Goal: Task Accomplishment & Management: Manage account settings

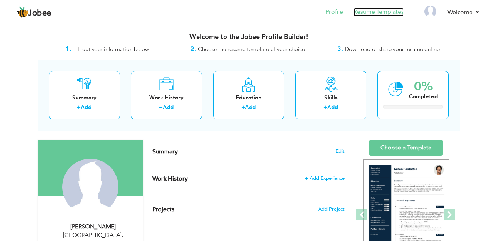
click at [369, 12] on link "Resume Templates" at bounding box center [378, 12] width 50 height 9
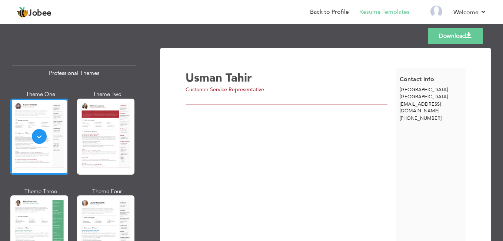
click at [264, 88] on div "Customer Service Representative" at bounding box center [292, 89] width 214 height 7
click at [261, 90] on span "Customer Service Representative" at bounding box center [224, 89] width 78 height 7
click at [265, 88] on div "Customer Service Representative" at bounding box center [292, 89] width 214 height 7
click at [262, 88] on span "Customer Service Representative" at bounding box center [224, 89] width 78 height 7
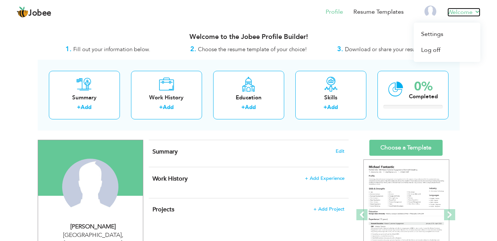
click at [476, 11] on link "Welcome" at bounding box center [463, 12] width 33 height 9
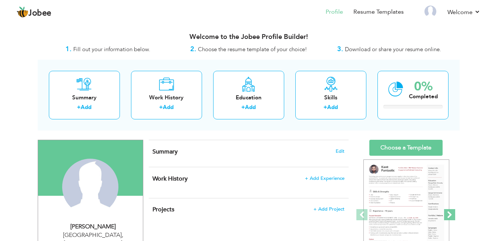
click at [450, 211] on span at bounding box center [449, 214] width 11 height 11
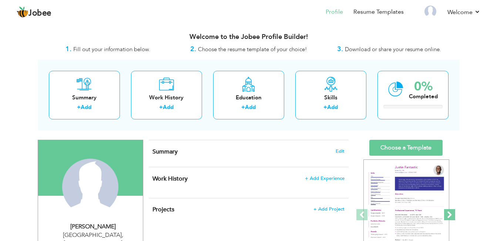
click at [450, 211] on span at bounding box center [449, 214] width 11 height 11
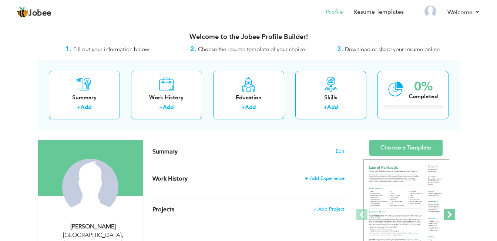
click at [450, 211] on span at bounding box center [449, 214] width 11 height 11
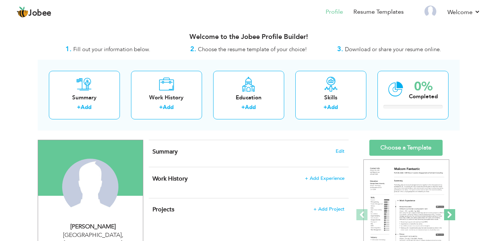
click at [450, 211] on span at bounding box center [449, 214] width 11 height 11
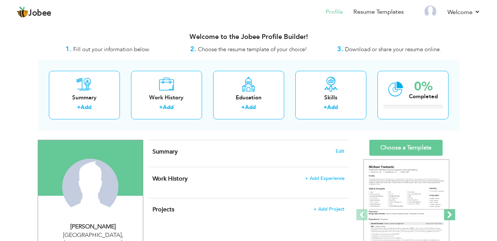
click at [450, 211] on span at bounding box center [449, 214] width 11 height 11
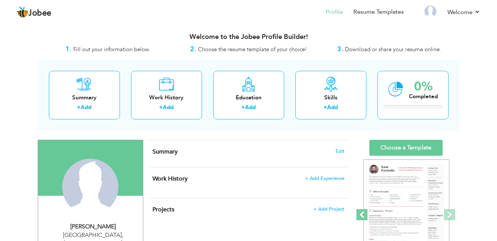
click at [359, 211] on span at bounding box center [361, 214] width 11 height 11
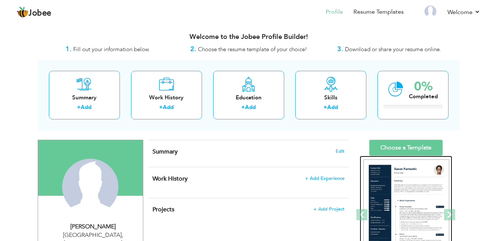
click at [391, 199] on img at bounding box center [406, 214] width 86 height 111
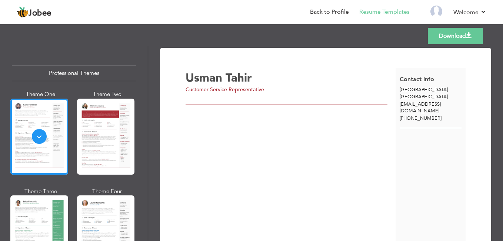
click at [213, 145] on div "Usman Tahir Customer Service Representative" at bounding box center [290, 158] width 210 height 181
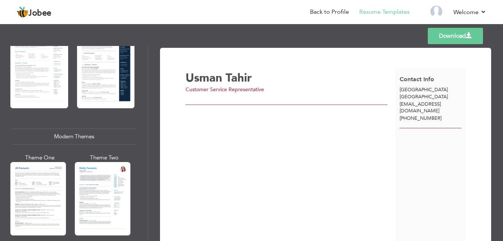
scroll to position [259, 0]
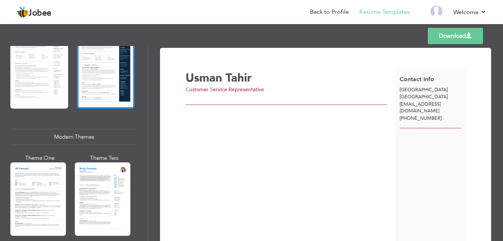
click at [113, 87] on div at bounding box center [106, 71] width 58 height 76
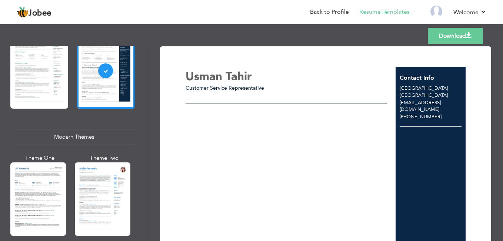
scroll to position [0, 0]
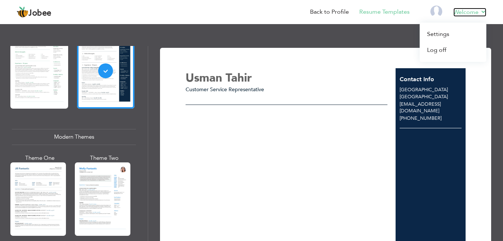
click at [466, 11] on link "Welcome" at bounding box center [469, 12] width 33 height 9
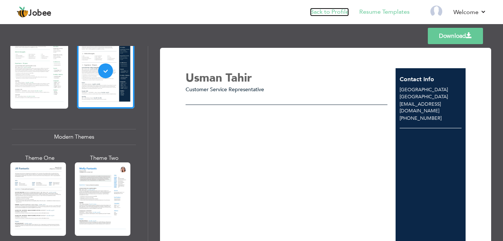
click at [339, 11] on link "Back to Profile" at bounding box center [329, 12] width 39 height 9
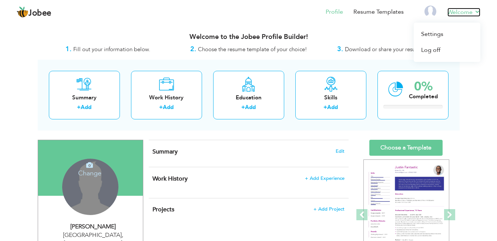
click at [476, 13] on link "Welcome" at bounding box center [463, 12] width 33 height 9
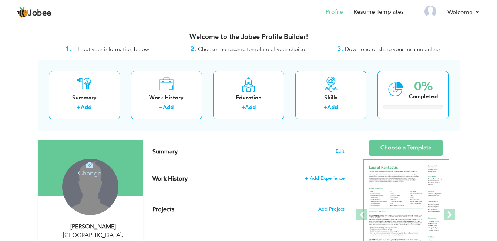
click at [162, 20] on nav "Profile Resume Templates Resume Templates Cover Letters About My Resume Welcome…" at bounding box center [249, 13] width 464 height 20
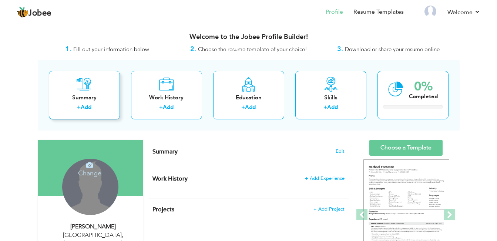
click at [87, 111] on div "+ Add" at bounding box center [84, 108] width 59 height 10
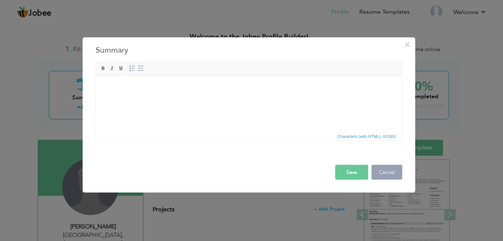
click at [390, 173] on button "Cancel" at bounding box center [386, 172] width 31 height 15
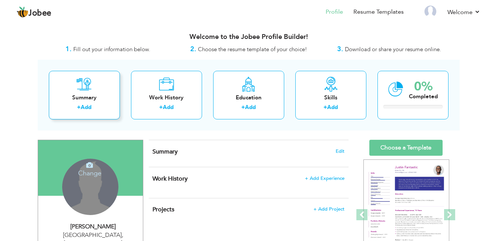
click at [88, 110] on link "Add" at bounding box center [86, 106] width 11 height 7
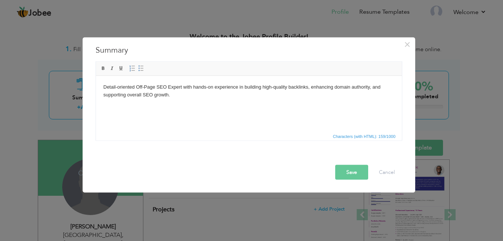
click at [349, 173] on button "Save" at bounding box center [351, 172] width 33 height 15
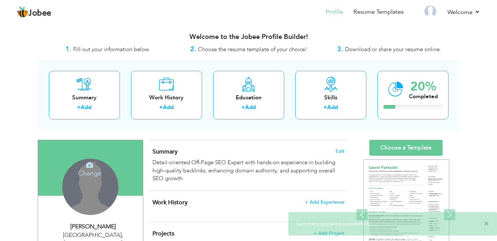
click at [487, 224] on span "×" at bounding box center [487, 222] width 6 height 7
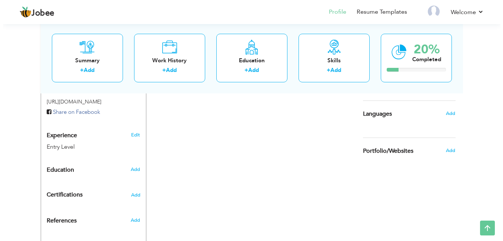
scroll to position [259, 0]
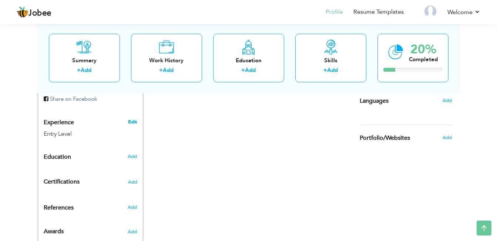
click at [131, 118] on link "Edit" at bounding box center [132, 121] width 9 height 7
type input "Usman"
type input "Tahir"
type input "[PHONE_NUMBER]"
select select "number:166"
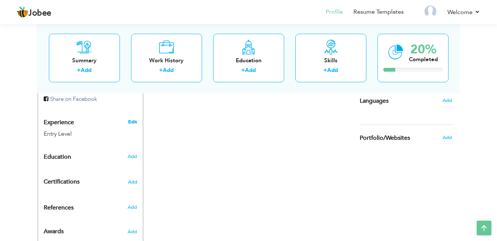
type input "[GEOGRAPHIC_DATA]"
select select "number:1"
type input "Customer Service Representative"
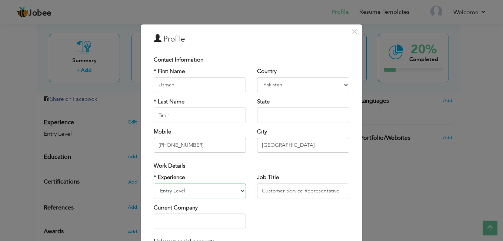
click at [228, 190] on select "Entry Level Less than 1 Year 1 Year 2 Years 3 Years 4 Years 5 Years 6 Years 7 Y…" at bounding box center [200, 190] width 92 height 15
select select "number:3"
click at [154, 183] on select "Entry Level Less than 1 Year 1 Year 2 Years 3 Years 4 Years 5 Years 6 Years 7 Y…" at bounding box center [200, 190] width 92 height 15
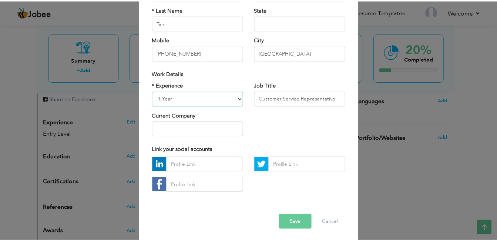
scroll to position [94, 0]
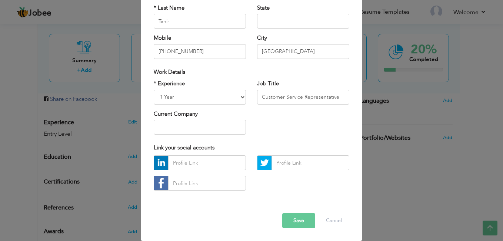
click at [291, 216] on button "Save" at bounding box center [298, 220] width 33 height 15
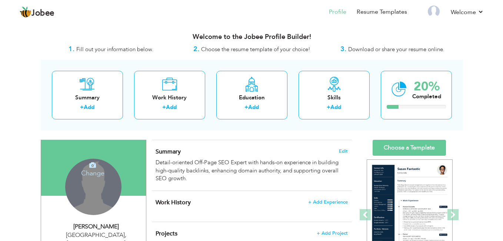
scroll to position [37, 0]
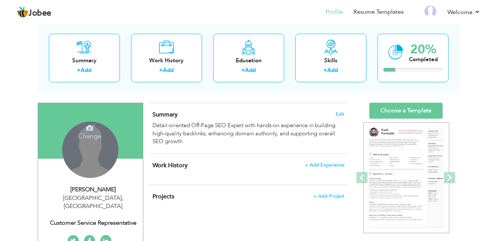
click at [104, 218] on div "Customer Service Representative" at bounding box center [93, 222] width 99 height 9
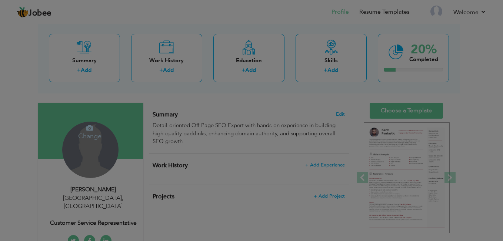
scroll to position [0, 0]
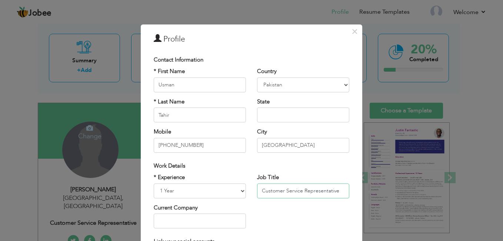
click at [298, 190] on input "Customer Service Representative" at bounding box center [303, 190] width 92 height 15
click at [308, 191] on input "Customer Service Representative" at bounding box center [303, 190] width 92 height 15
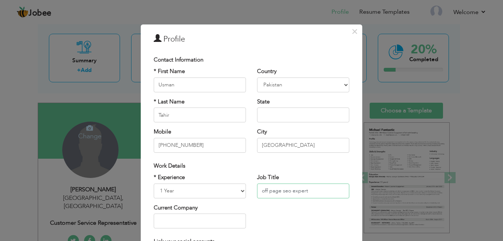
type input "off page seo expert"
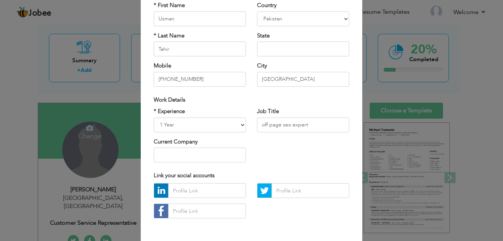
scroll to position [67, 0]
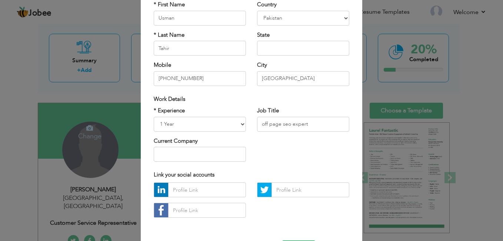
drag, startPoint x: 356, startPoint y: 118, endPoint x: 356, endPoint y: 162, distance: 44.8
click at [356, 162] on div "× Profile Contact Information * First Name Usman * Last Name Tahir Mobile U.K" at bounding box center [251, 113] width 221 height 310
drag, startPoint x: 356, startPoint y: 162, endPoint x: 312, endPoint y: 39, distance: 130.9
click at [312, 39] on div "× Profile Contact Information * First Name Usman * Last Name Tahir Mobile U.K" at bounding box center [251, 113] width 221 height 310
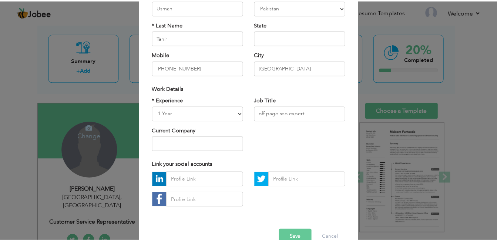
scroll to position [94, 0]
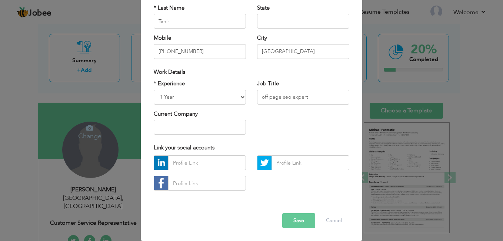
click at [301, 224] on button "Save" at bounding box center [298, 220] width 33 height 15
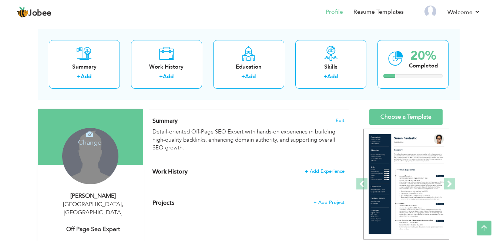
scroll to position [0, 0]
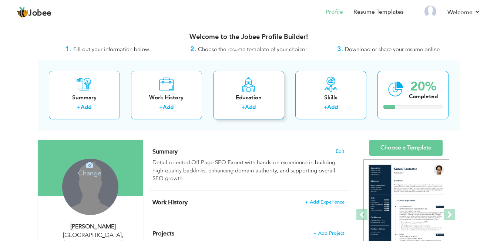
click at [255, 107] on link "Add" at bounding box center [250, 106] width 11 height 7
radio input "true"
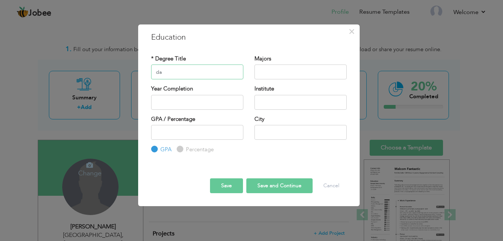
type input "d"
click at [167, 72] on input "DAE electrical" at bounding box center [197, 71] width 92 height 15
type input "DAE 3 year electrical"
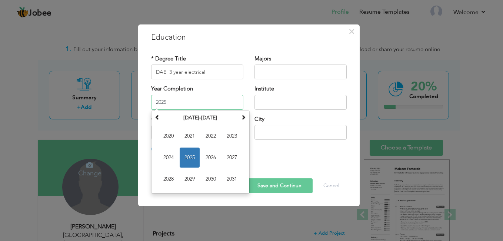
click at [182, 96] on input "2025" at bounding box center [197, 102] width 92 height 15
click at [155, 118] on span at bounding box center [157, 116] width 5 height 5
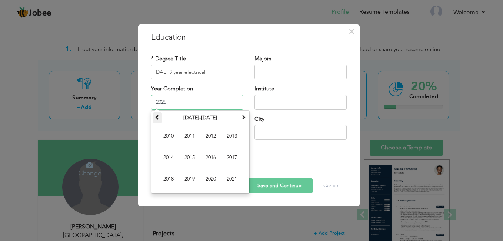
click at [160, 116] on span at bounding box center [157, 116] width 5 height 5
click at [192, 182] on span "2009" at bounding box center [189, 179] width 20 height 20
type input "2009"
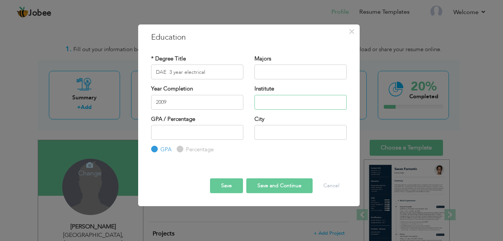
click at [269, 101] on input "text" at bounding box center [300, 102] width 92 height 15
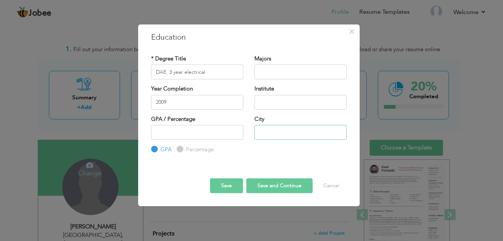
click at [265, 131] on input "text" at bounding box center [300, 132] width 92 height 15
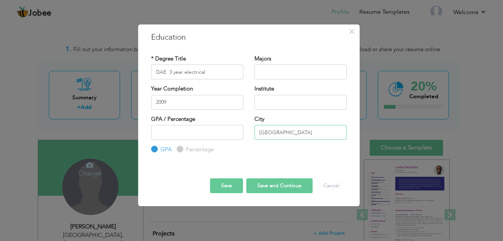
type input "[GEOGRAPHIC_DATA]"
click at [258, 101] on input "text" at bounding box center [300, 102] width 92 height 15
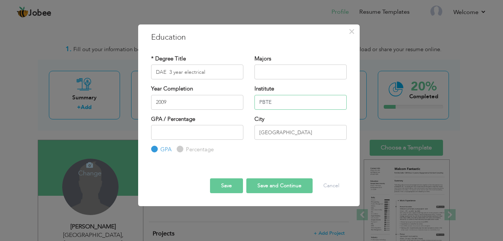
type input "PBTE"
click at [184, 147] on label "Percentage" at bounding box center [199, 149] width 30 height 8
click at [181, 147] on input "Percentage" at bounding box center [179, 149] width 5 height 5
radio input "true"
click at [168, 130] on input "number" at bounding box center [197, 132] width 92 height 15
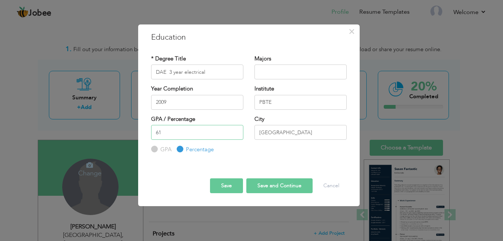
type input "61"
click at [227, 188] on button "Save" at bounding box center [226, 185] width 33 height 15
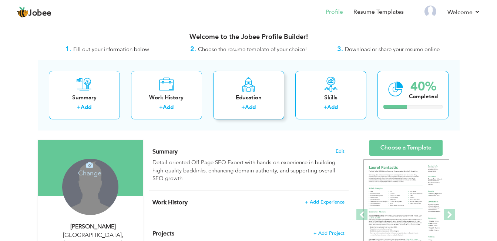
click at [247, 105] on link "Add" at bounding box center [250, 106] width 11 height 7
radio input "true"
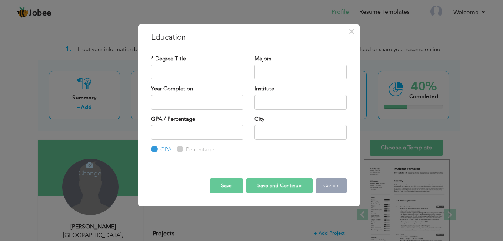
click at [328, 181] on button "Cancel" at bounding box center [331, 185] width 31 height 15
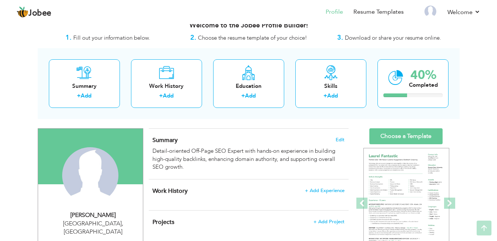
scroll to position [3, 0]
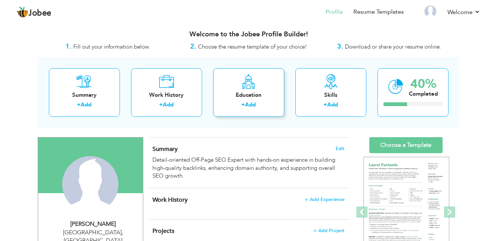
click at [254, 105] on link "Add" at bounding box center [250, 104] width 11 height 7
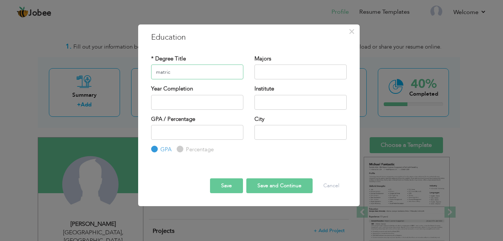
type input "matric"
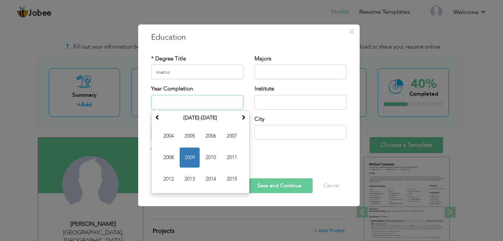
click at [170, 104] on input "text" at bounding box center [197, 102] width 92 height 15
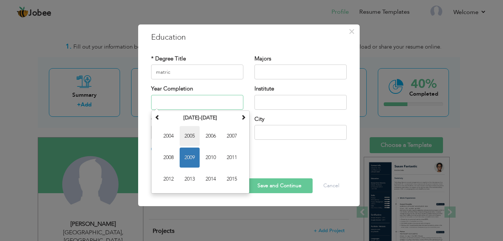
click at [190, 130] on span "2005" at bounding box center [189, 136] width 20 height 20
type input "2005"
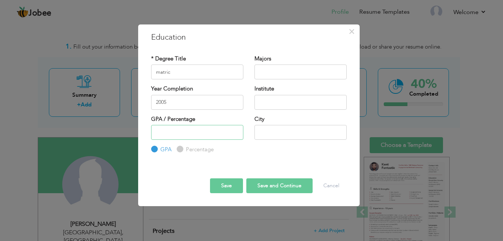
click at [190, 130] on input "number" at bounding box center [197, 132] width 92 height 15
click at [187, 148] on label "Percentage" at bounding box center [199, 149] width 30 height 8
click at [181, 148] on input "Percentage" at bounding box center [179, 149] width 5 height 5
radio input "true"
click at [174, 127] on input "number" at bounding box center [197, 132] width 92 height 15
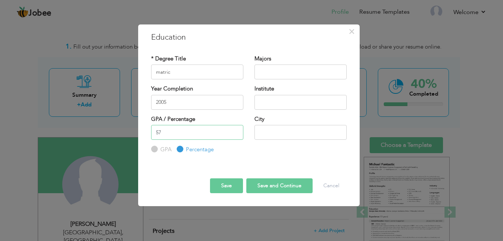
type input "57"
click at [256, 129] on input "text" at bounding box center [300, 132] width 92 height 15
type input "multan"
click at [265, 105] on input "text" at bounding box center [300, 102] width 92 height 15
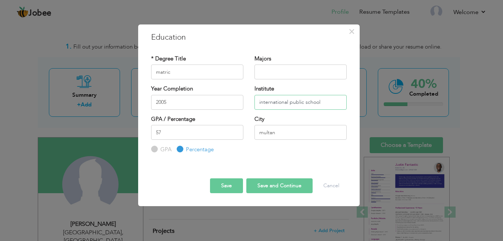
type input "international public school"
click at [230, 185] on button "Save" at bounding box center [226, 185] width 33 height 15
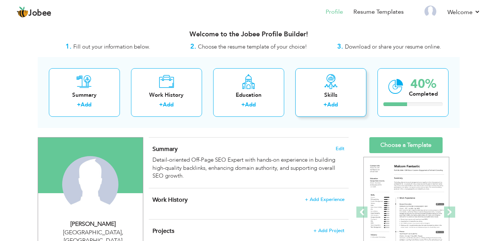
click at [329, 102] on link "Add" at bounding box center [332, 104] width 11 height 7
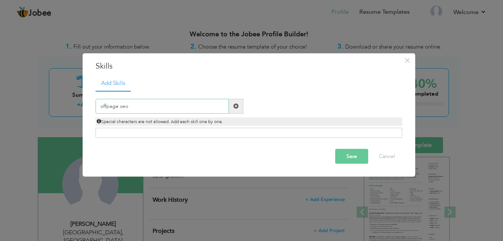
type input "offpage seo"
click at [349, 160] on button "Save" at bounding box center [351, 155] width 33 height 15
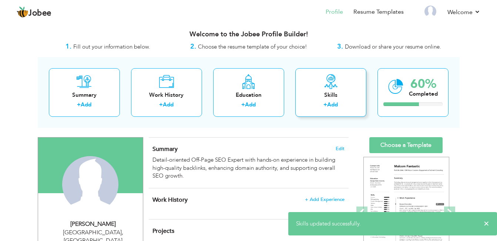
click at [330, 102] on link "Add" at bounding box center [332, 104] width 11 height 7
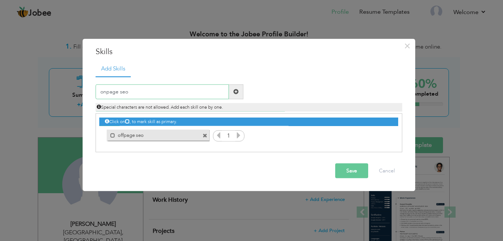
type input "onpage seo"
click at [342, 166] on button "Save" at bounding box center [351, 170] width 33 height 15
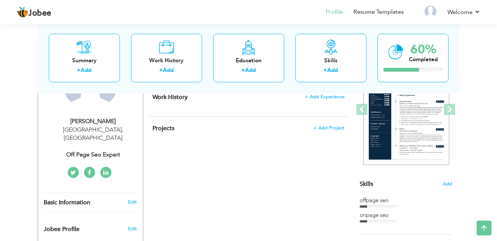
scroll to position [0, 0]
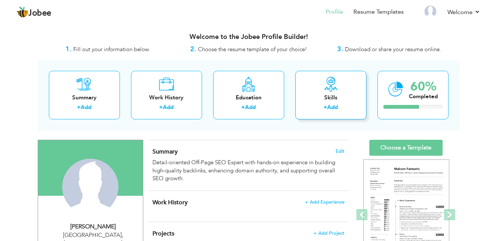
click at [330, 94] on div "Skills" at bounding box center [330, 98] width 59 height 8
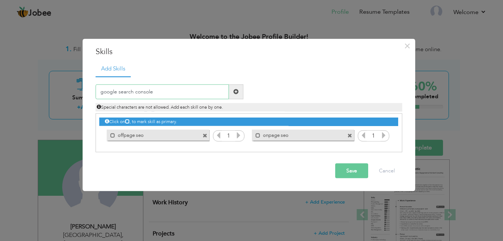
type input "google search console"
click at [350, 172] on button "Save" at bounding box center [351, 170] width 33 height 15
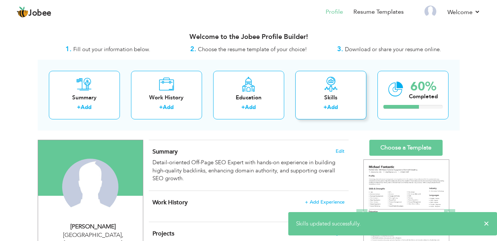
click at [329, 102] on div "Skills + Add" at bounding box center [330, 95] width 71 height 48
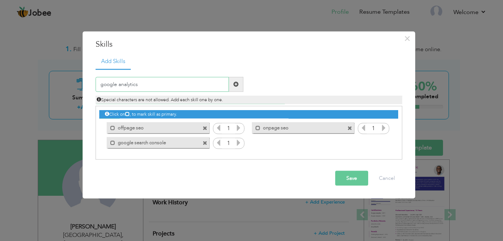
type input "google analytics"
click at [348, 175] on button "Save" at bounding box center [351, 177] width 33 height 15
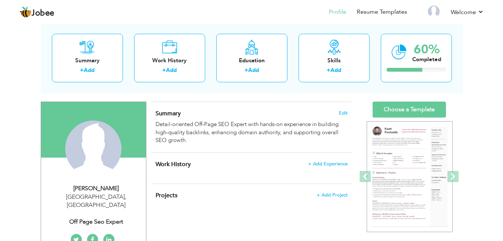
scroll to position [38, 0]
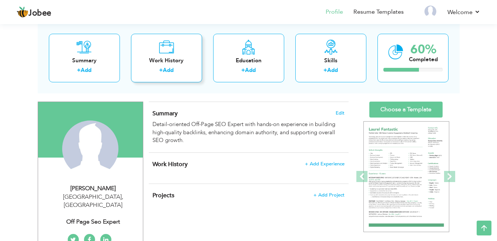
click at [169, 69] on link "Add" at bounding box center [168, 69] width 11 height 7
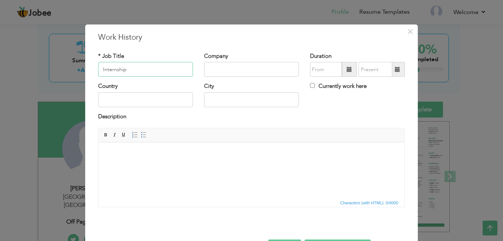
type input "Internship"
click at [219, 71] on input "text" at bounding box center [251, 69] width 95 height 15
type input "DEP LLC"
click at [160, 100] on input "text" at bounding box center [145, 99] width 95 height 15
click at [222, 101] on input "text" at bounding box center [251, 99] width 95 height 15
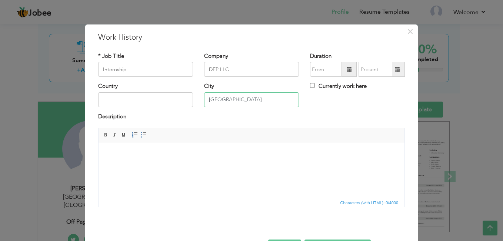
type input "[GEOGRAPHIC_DATA]"
click at [315, 72] on input "09/2025" at bounding box center [326, 69] width 32 height 15
click at [269, 117] on div "Description" at bounding box center [251, 118] width 306 height 10
click at [328, 72] on input "09/2025" at bounding box center [326, 69] width 32 height 15
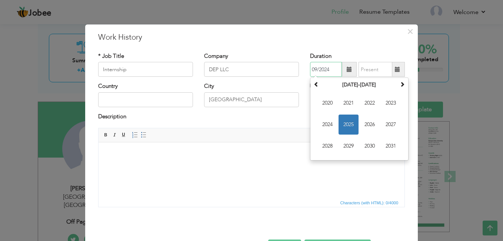
click at [315, 72] on input "09/2024" at bounding box center [326, 69] width 32 height 15
type input "06/2024"
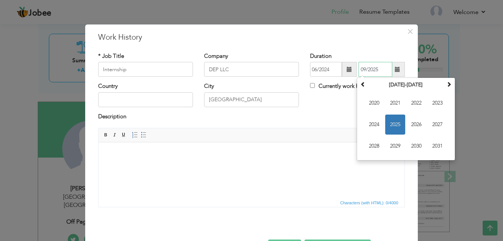
click at [370, 72] on input "09/2025" at bounding box center [375, 69] width 34 height 15
click at [379, 73] on input "09/2025" at bounding box center [375, 69] width 34 height 15
drag, startPoint x: 362, startPoint y: 71, endPoint x: 365, endPoint y: 79, distance: 8.8
click at [362, 72] on input "09/2024" at bounding box center [375, 69] width 34 height 15
type input "12/2024"
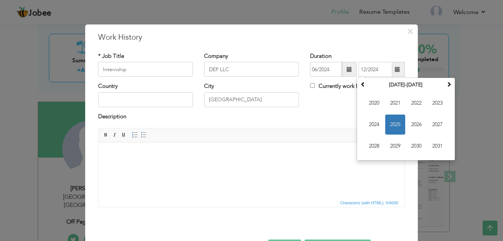
click at [335, 106] on div "Country City Lahore Currently work here" at bounding box center [252, 97] width 318 height 30
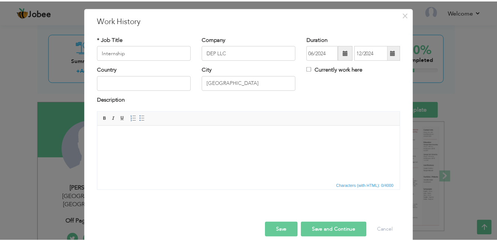
scroll to position [26, 0]
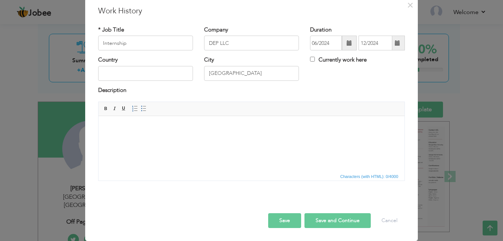
click at [288, 218] on button "Save" at bounding box center [284, 220] width 33 height 15
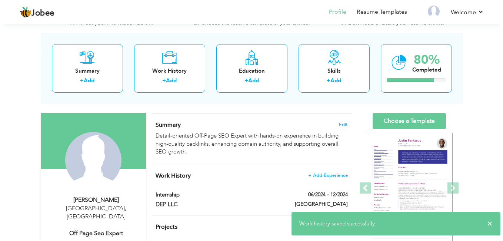
scroll to position [74, 0]
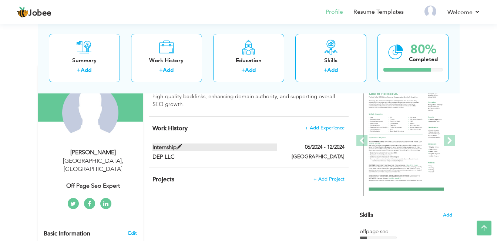
click at [181, 146] on span at bounding box center [180, 147] width 6 height 6
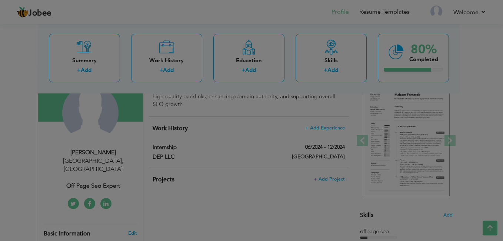
scroll to position [0, 0]
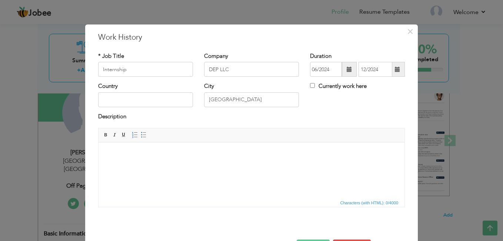
click at [151, 150] on body at bounding box center [251, 154] width 291 height 8
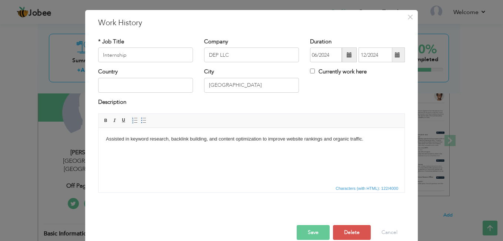
scroll to position [26, 0]
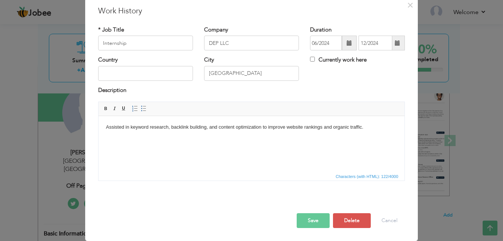
click at [317, 220] on button "Save" at bounding box center [312, 220] width 33 height 15
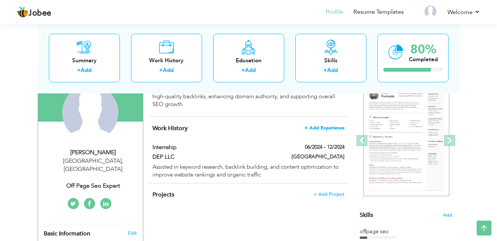
click at [322, 128] on span "+ Add Experience" at bounding box center [325, 127] width 40 height 5
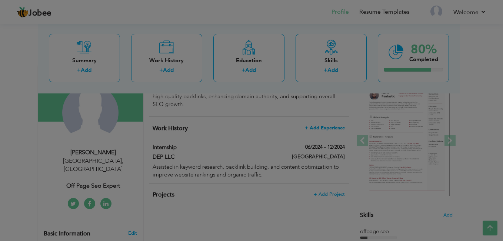
scroll to position [0, 0]
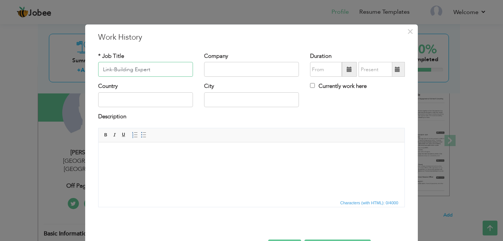
type input "Link-Building Expert"
click at [242, 72] on input "text" at bounding box center [251, 69] width 95 height 15
type input "DEP LLC"
type input "06/2024"
type input "12/2024"
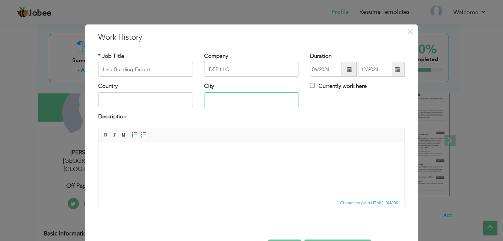
type input "[GEOGRAPHIC_DATA]"
click at [174, 154] on body at bounding box center [251, 154] width 291 height 8
click at [314, 71] on input "06/2024" at bounding box center [326, 69] width 32 height 15
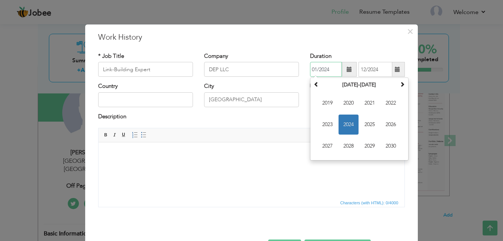
click at [330, 71] on input "01/2024" at bounding box center [326, 69] width 32 height 15
type input "01/2025"
click at [377, 70] on input "12/2024" at bounding box center [375, 69] width 34 height 15
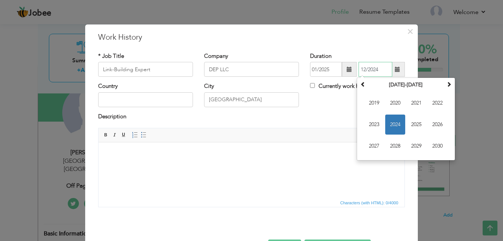
click at [362, 71] on input "12/2024" at bounding box center [375, 69] width 34 height 15
click at [380, 71] on input "06/2024" at bounding box center [375, 69] width 34 height 15
type input "06/2025"
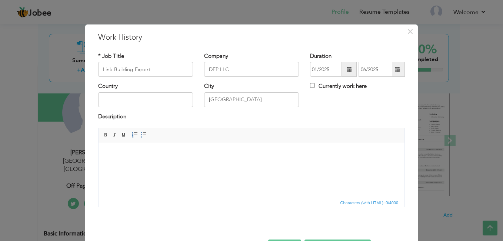
click at [335, 115] on div "Description" at bounding box center [251, 118] width 306 height 10
click at [168, 156] on body at bounding box center [251, 154] width 291 height 8
click at [105, 157] on html "Worked on creating quality backlinks, guest posts, and outreach to improve webs…" at bounding box center [251, 153] width 306 height 23
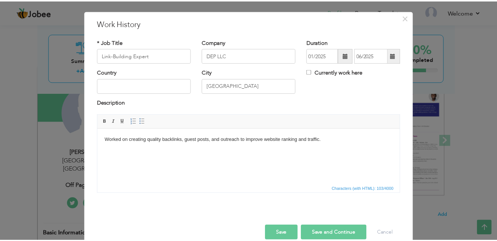
scroll to position [26, 0]
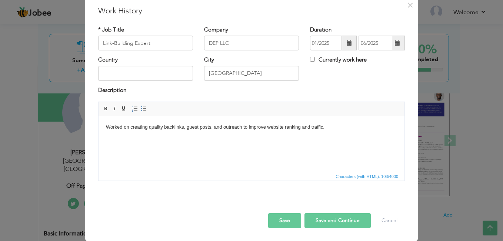
click at [276, 221] on button "Save" at bounding box center [284, 220] width 33 height 15
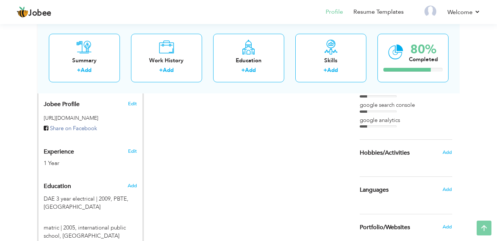
scroll to position [296, 0]
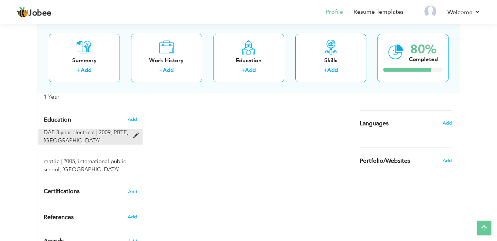
click at [134, 132] on span at bounding box center [137, 135] width 9 height 6
type input "DAE 3 year electrical"
type input "2009"
type input "PBTE"
type input "61"
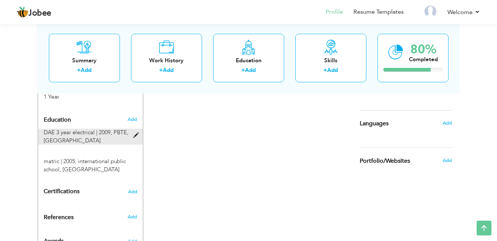
type input "[GEOGRAPHIC_DATA]"
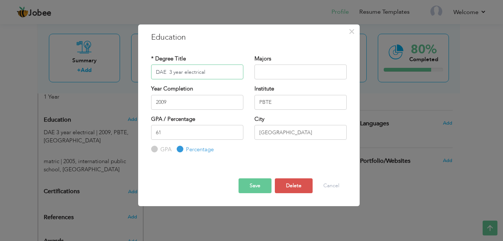
drag, startPoint x: 175, startPoint y: 74, endPoint x: 177, endPoint y: 80, distance: 6.4
click at [175, 74] on input "DAE 3 year electrical" at bounding box center [197, 71] width 92 height 15
click at [186, 75] on input "DAE 3 Year electrical" at bounding box center [197, 71] width 92 height 15
click at [258, 189] on button "Save" at bounding box center [254, 185] width 33 height 15
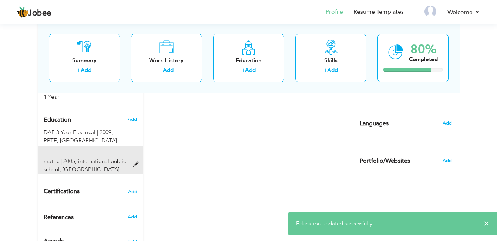
click at [134, 161] on span at bounding box center [137, 164] width 9 height 6
type input "matric"
type input "2005"
type input "international public school"
type input "57"
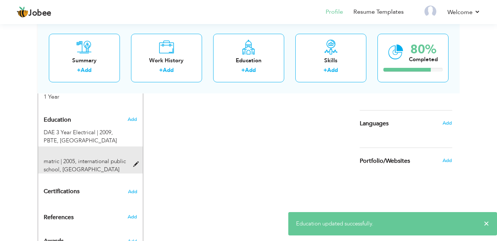
type input "multan"
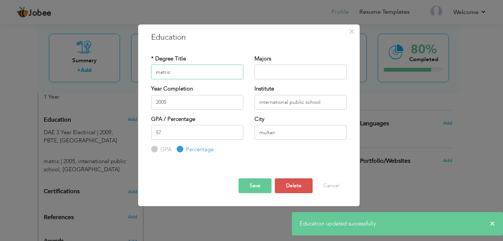
click at [160, 74] on input "matric" at bounding box center [197, 71] width 92 height 15
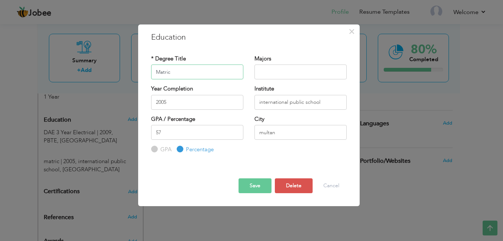
type input "Matric"
drag, startPoint x: 260, startPoint y: 104, endPoint x: 263, endPoint y: 114, distance: 9.8
click at [262, 113] on div "Institute international public school" at bounding box center [300, 100] width 103 height 30
type input "[GEOGRAPHIC_DATA]"
click at [262, 136] on input "multan" at bounding box center [300, 132] width 92 height 15
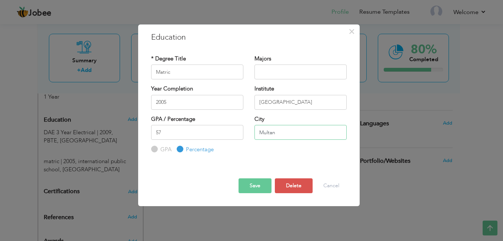
type input "Multan"
click at [258, 186] on button "Save" at bounding box center [254, 185] width 33 height 15
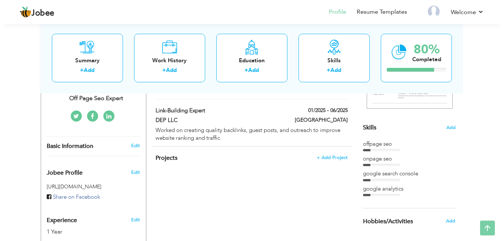
scroll to position [185, 0]
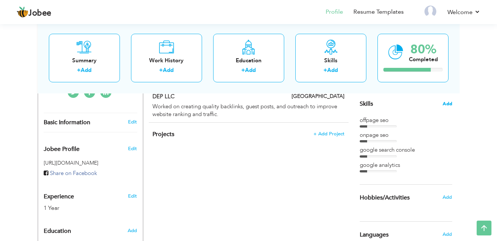
click at [447, 104] on span "Add" at bounding box center [448, 103] width 10 height 7
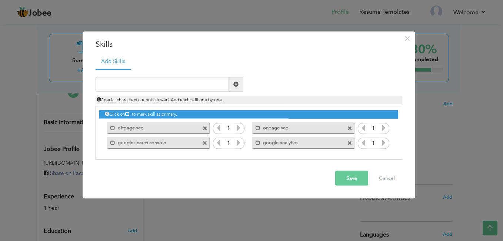
click at [238, 128] on icon at bounding box center [238, 127] width 7 height 7
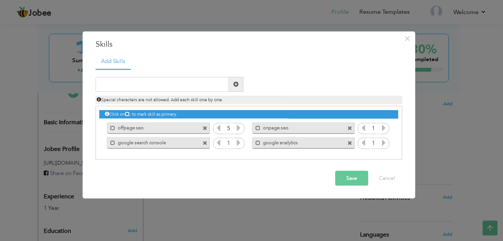
click at [238, 128] on icon at bounding box center [238, 127] width 7 height 7
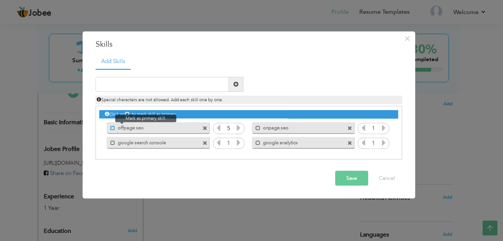
click at [113, 127] on span at bounding box center [112, 127] width 5 height 5
click at [151, 129] on label "offpage seo" at bounding box center [154, 126] width 74 height 9
click at [151, 129] on label "offpage seo" at bounding box center [152, 126] width 75 height 9
click at [135, 128] on label "offpage seo" at bounding box center [154, 126] width 74 height 9
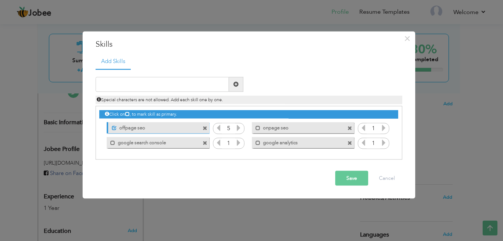
click at [165, 145] on label "google search console" at bounding box center [152, 141] width 75 height 9
drag, startPoint x: 165, startPoint y: 144, endPoint x: 165, endPoint y: 161, distance: 16.7
click at [165, 161] on div "Add Skills Duplicate entry offpage seo 1" at bounding box center [249, 109] width 318 height 111
click at [206, 143] on span at bounding box center [204, 143] width 5 height 5
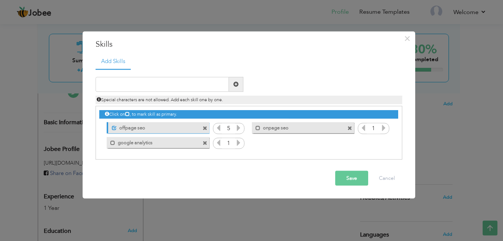
click at [351, 128] on span at bounding box center [349, 128] width 5 height 5
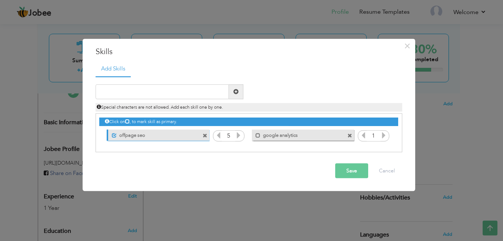
click at [206, 137] on span at bounding box center [204, 135] width 5 height 5
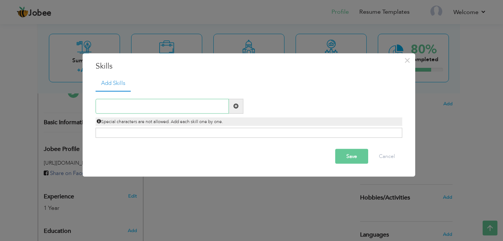
click at [163, 107] on input "text" at bounding box center [161, 105] width 133 height 15
type input "Off-Page SEO"
click at [234, 107] on span at bounding box center [235, 105] width 5 height 5
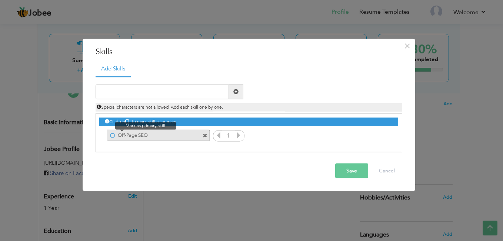
click at [112, 135] on span at bounding box center [112, 135] width 5 height 5
click at [239, 135] on icon at bounding box center [238, 134] width 7 height 7
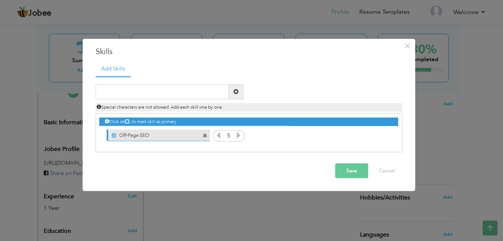
click at [239, 135] on icon at bounding box center [238, 134] width 7 height 7
click at [126, 91] on input "text" at bounding box center [161, 91] width 133 height 15
type input "Link-Building"
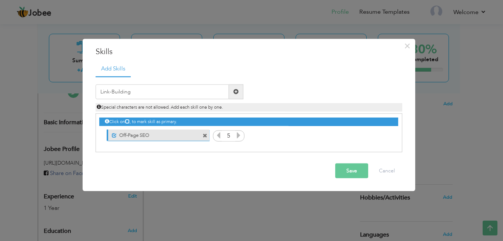
click at [235, 92] on span at bounding box center [235, 91] width 5 height 5
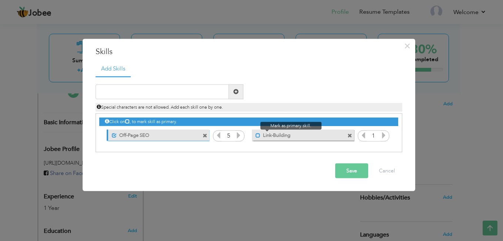
click at [257, 135] on span at bounding box center [257, 135] width 5 height 5
click at [383, 136] on icon at bounding box center [383, 134] width 7 height 7
click at [383, 135] on icon at bounding box center [383, 134] width 7 height 7
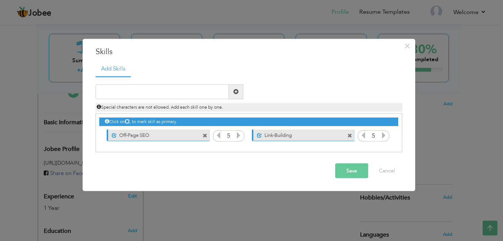
click at [383, 135] on icon at bounding box center [383, 134] width 7 height 7
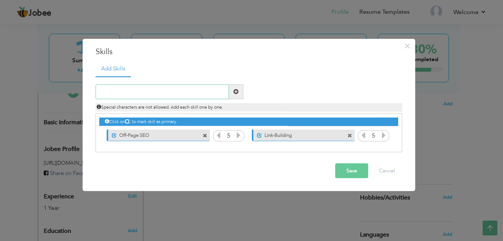
click at [179, 91] on input "text" at bounding box center [161, 91] width 133 height 15
type input "On-Page SEO"
click at [236, 93] on span at bounding box center [235, 91] width 5 height 5
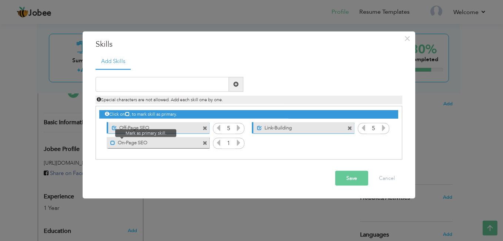
click at [114, 144] on span at bounding box center [112, 142] width 5 height 5
click at [237, 145] on icon at bounding box center [238, 142] width 7 height 7
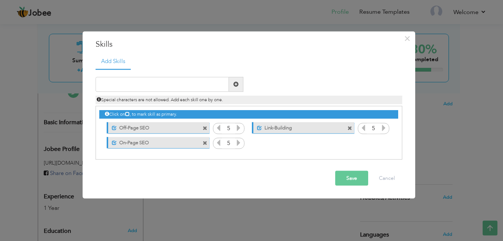
click at [237, 145] on icon at bounding box center [238, 142] width 7 height 7
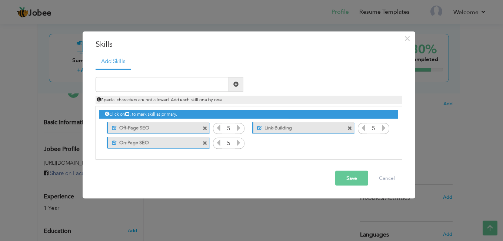
click at [237, 145] on icon at bounding box center [238, 142] width 7 height 7
click at [161, 83] on input "text" at bounding box center [161, 84] width 133 height 15
type input "Google Search Console"
drag, startPoint x: 137, startPoint y: 86, endPoint x: 166, endPoint y: 91, distance: 29.2
click at [166, 91] on input "Google Search Console" at bounding box center [161, 84] width 133 height 15
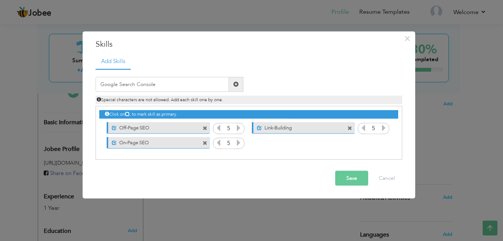
click at [235, 84] on span at bounding box center [235, 83] width 5 height 5
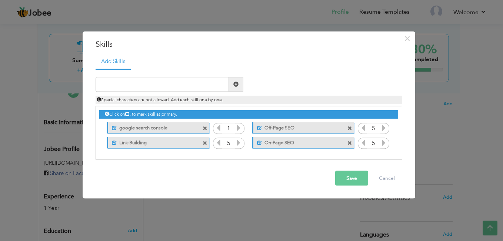
click at [238, 128] on icon at bounding box center [238, 127] width 7 height 7
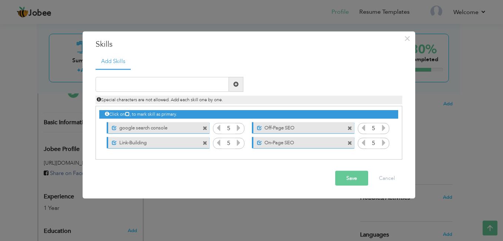
click at [238, 128] on icon at bounding box center [238, 127] width 7 height 7
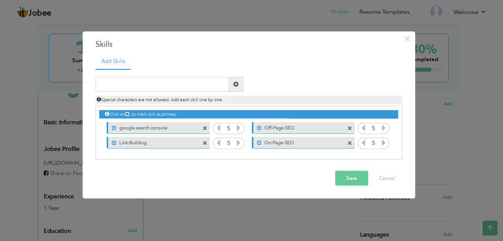
click at [206, 127] on span at bounding box center [204, 128] width 5 height 5
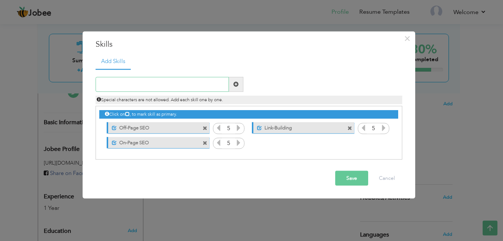
click at [163, 85] on input "text" at bounding box center [161, 84] width 133 height 15
drag, startPoint x: 147, startPoint y: 88, endPoint x: 162, endPoint y: 84, distance: 16.0
type input "Google Search Console"
click at [234, 85] on span at bounding box center [235, 83] width 5 height 5
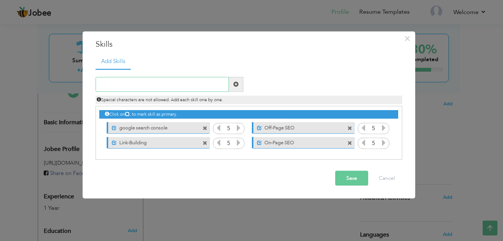
click at [174, 87] on input "text" at bounding box center [161, 84] width 133 height 15
paste input "Google Analytics"
type input "Google Analytics"
click at [236, 84] on span at bounding box center [235, 83] width 5 height 5
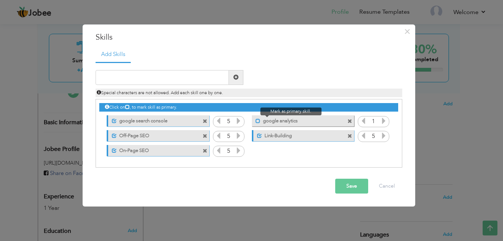
click at [258, 120] on span at bounding box center [257, 120] width 5 height 5
click at [383, 119] on icon at bounding box center [383, 120] width 7 height 7
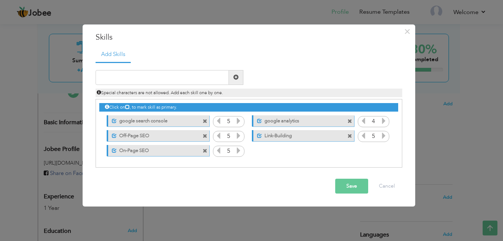
click at [383, 119] on icon at bounding box center [383, 120] width 7 height 7
click at [384, 119] on icon at bounding box center [383, 120] width 7 height 7
click at [356, 186] on button "Save" at bounding box center [351, 185] width 33 height 15
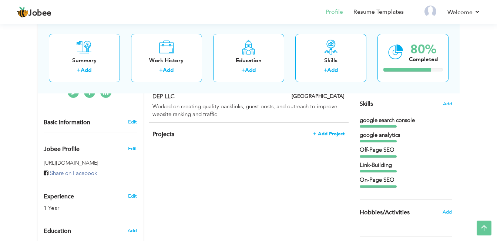
click at [329, 135] on span "+ Add Project" at bounding box center [328, 133] width 31 height 5
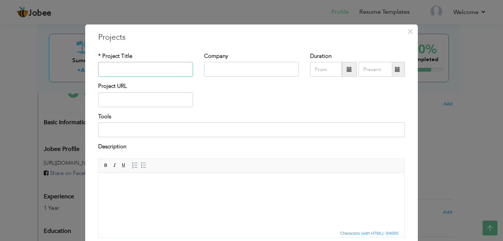
paste input "Creative Habitat Bldrs July 2024 - August 2025"
drag, startPoint x: 132, startPoint y: 70, endPoint x: 186, endPoint y: 71, distance: 54.0
click at [186, 71] on input "Creative Habitat Bldrs July 2024 - August 2025" at bounding box center [145, 69] width 95 height 15
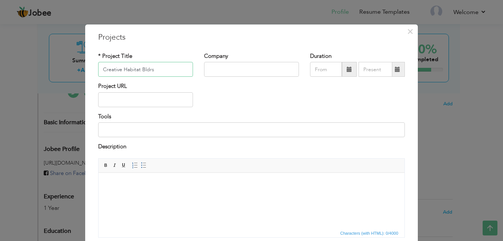
type input "Creative Habitat Bldrs"
click at [153, 98] on input "text" at bounding box center [145, 99] width 95 height 15
paste input "https://www.creativehabitatbldrs.com/"
click at [187, 102] on input "https://www.creativehabitatbldrs.com/" at bounding box center [145, 99] width 95 height 15
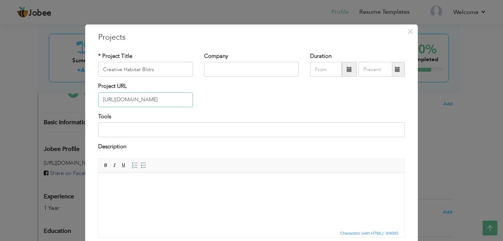
click at [188, 100] on input "https://www.creativehabitatbldrs.com/" at bounding box center [145, 99] width 95 height 15
click at [185, 98] on input "https://www.creativehabitatbldrs.com/" at bounding box center [145, 99] width 95 height 15
click at [191, 101] on div "Project URL https://www.creativehabitatbldrs.com/" at bounding box center [146, 97] width 106 height 30
type input "[URL][DOMAIN_NAME]"
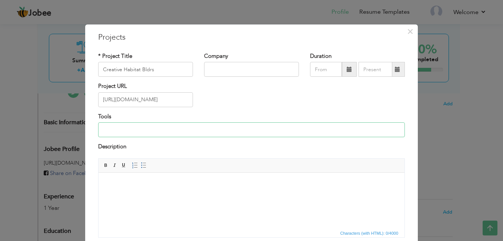
click at [137, 130] on input at bounding box center [251, 129] width 306 height 15
click at [235, 70] on input "text" at bounding box center [251, 69] width 95 height 15
type input "DEP LLC"
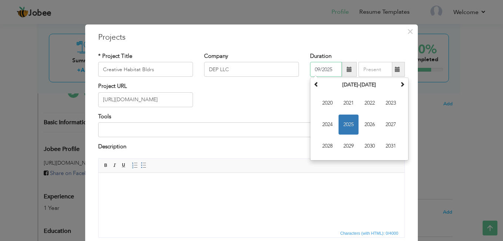
click at [315, 70] on input "09/2025" at bounding box center [326, 69] width 32 height 15
click at [331, 71] on input "09/2025" at bounding box center [326, 69] width 32 height 15
click at [317, 69] on input "09/2025" at bounding box center [326, 69] width 32 height 15
type input "01/2025"
click at [367, 68] on input "09/2025" at bounding box center [375, 69] width 34 height 15
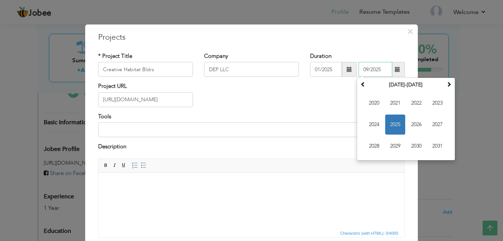
click at [367, 71] on input "09/2025" at bounding box center [375, 69] width 34 height 15
type input "06/2025"
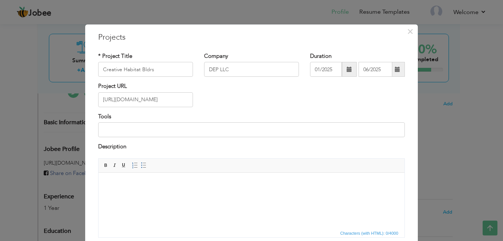
click at [335, 103] on div "Project URL https://www.creativehabitatbldrs.com" at bounding box center [252, 97] width 318 height 30
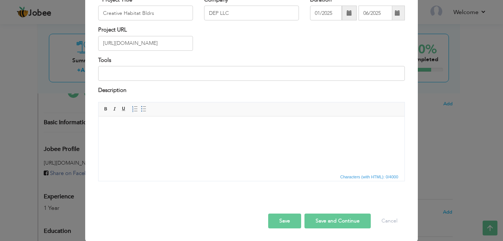
scroll to position [57, 0]
click at [282, 221] on button "Save" at bounding box center [284, 220] width 33 height 15
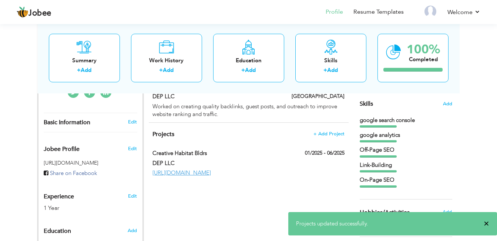
click at [487, 224] on span "×" at bounding box center [487, 222] width 6 height 7
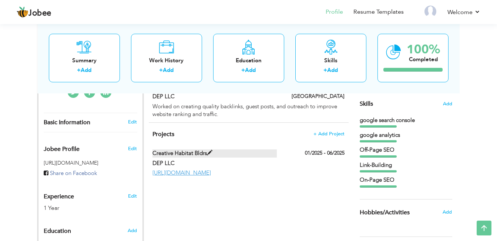
click at [208, 152] on span at bounding box center [210, 153] width 6 height 6
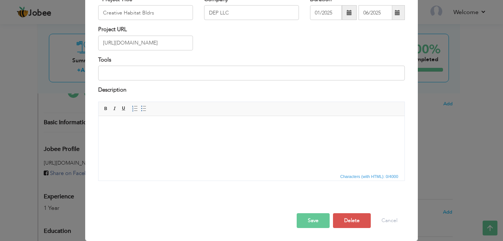
scroll to position [0, 0]
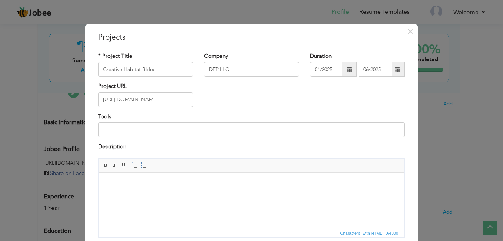
click at [176, 178] on html at bounding box center [251, 183] width 306 height 23
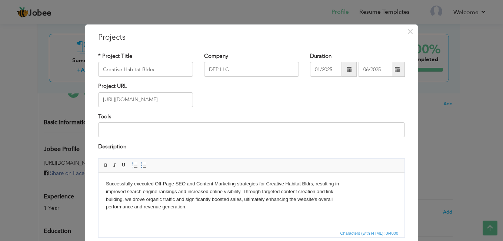
click at [177, 178] on html "Successfully executed Off-Page SEO and Content Marketing strategies for Creativ…" at bounding box center [251, 195] width 306 height 46
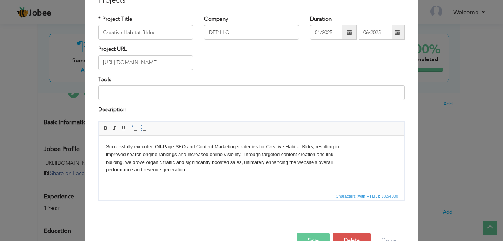
click at [106, 155] on body "Successfully executed Off-Page SEO and Content Marketing strategies for Creativ…" at bounding box center [251, 157] width 291 height 31
drag, startPoint x: 106, startPoint y: 162, endPoint x: 110, endPoint y: 178, distance: 16.4
click at [107, 165] on body "Successfully executed Off-Page SEO and Content Marketing strategies for Creativ…" at bounding box center [251, 157] width 291 height 31
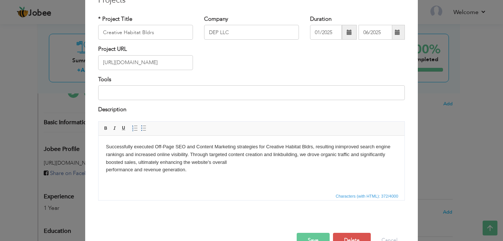
click at [106, 164] on body "Successfully executed Off-Page SEO and Content Marketing strategies for Creativ…" at bounding box center [251, 157] width 291 height 31
click at [107, 173] on html "Successfully executed Off-Page SEO and Content Marketing strategies for Creativ…" at bounding box center [251, 158] width 306 height 46
drag, startPoint x: 106, startPoint y: 146, endPoint x: 113, endPoint y: 170, distance: 24.4
click at [106, 147] on body "Successfully executed Off-Page SEO and Content Marketing strategies for Creativ…" at bounding box center [251, 153] width 291 height 23
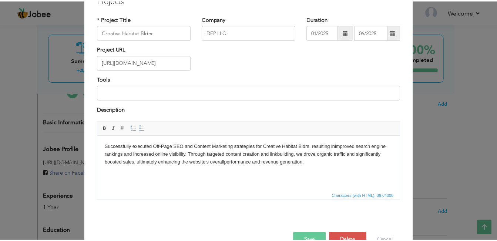
scroll to position [57, 0]
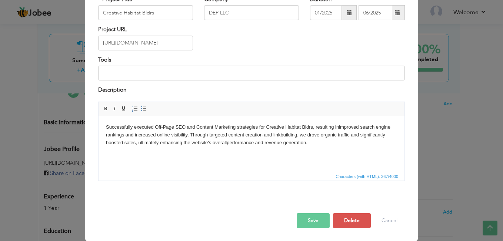
click at [307, 220] on button "Save" at bounding box center [312, 220] width 33 height 15
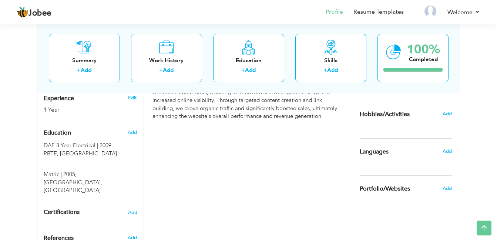
scroll to position [296, 0]
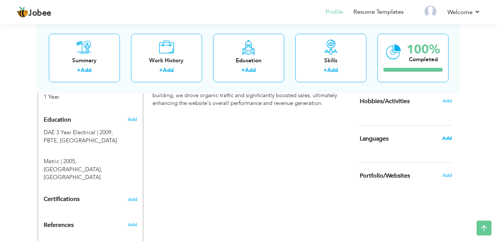
click at [448, 137] on span "Add" at bounding box center [447, 138] width 10 height 7
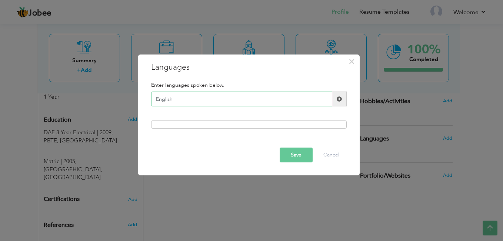
type input "English"
click at [337, 99] on span at bounding box center [338, 98] width 5 height 5
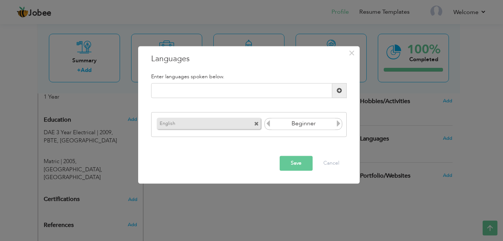
click at [338, 124] on icon at bounding box center [338, 123] width 7 height 7
click at [299, 162] on button "Save" at bounding box center [295, 163] width 33 height 15
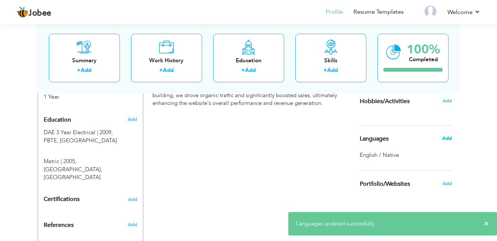
click at [448, 138] on span "Add" at bounding box center [447, 138] width 10 height 7
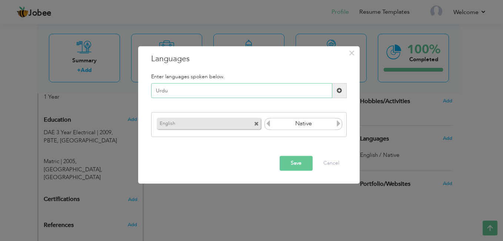
type input "Urdu"
click at [338, 91] on span at bounding box center [338, 90] width 5 height 5
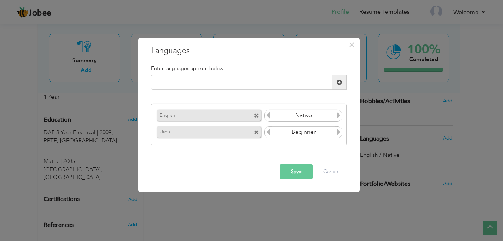
click at [338, 131] on icon at bounding box center [338, 131] width 7 height 7
drag, startPoint x: 338, startPoint y: 131, endPoint x: 326, endPoint y: 154, distance: 25.7
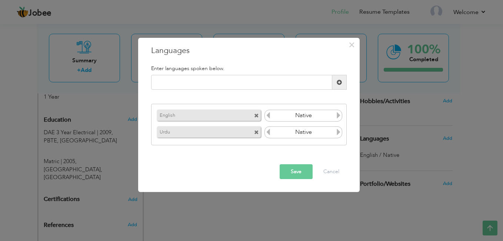
click at [339, 131] on icon at bounding box center [338, 131] width 7 height 7
click at [298, 172] on button "Save" at bounding box center [295, 171] width 33 height 15
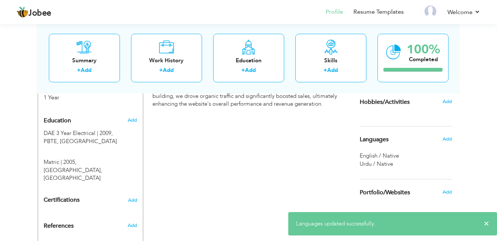
scroll to position [283, 0]
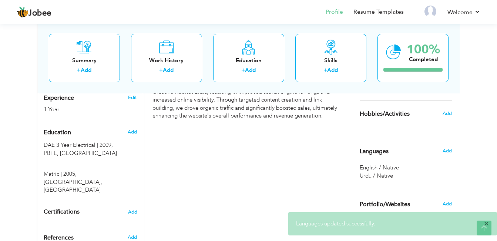
click at [488, 225] on span "×" at bounding box center [487, 222] width 6 height 7
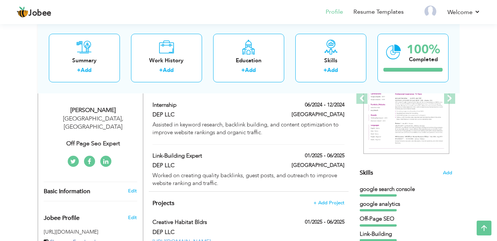
scroll to position [98, 0]
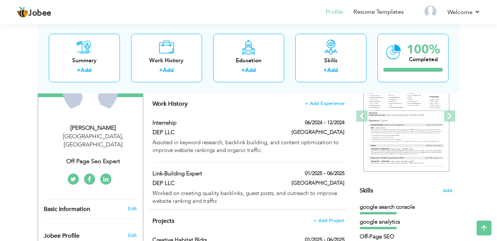
drag, startPoint x: 266, startPoint y: 151, endPoint x: 457, endPoint y: 131, distance: 192.3
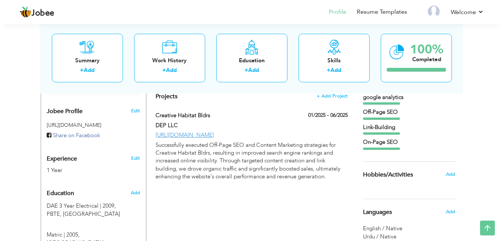
scroll to position [209, 0]
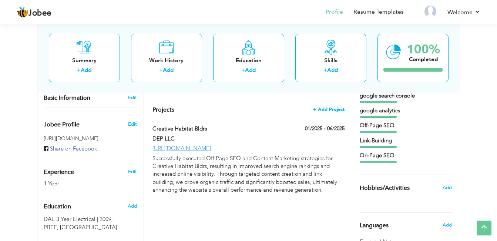
click at [331, 111] on span "+ Add Project" at bounding box center [328, 109] width 31 height 5
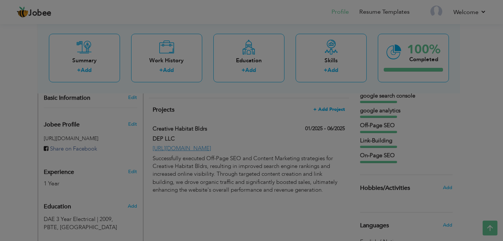
scroll to position [0, 0]
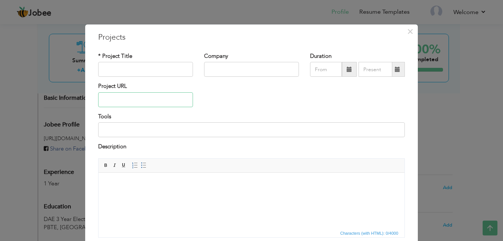
click at [141, 101] on input "text" at bounding box center [145, 99] width 95 height 15
paste input "[URL][DOMAIN_NAME]"
type input "[URL][DOMAIN_NAME]"
click at [143, 73] on input "text" at bounding box center [145, 69] width 95 height 15
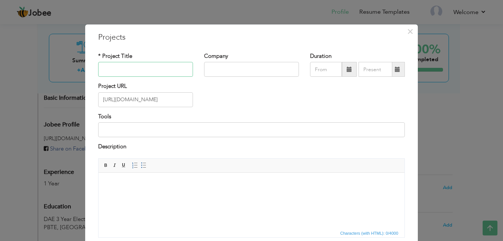
scroll to position [0, 0]
type input "DLL Cleaning Services"
click at [315, 70] on input "text" at bounding box center [326, 69] width 32 height 15
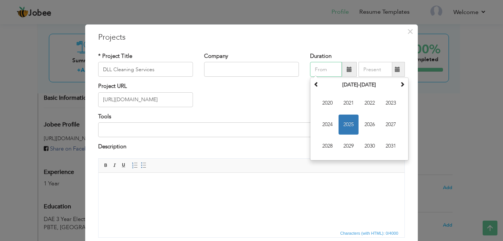
type input "01/2025"
type input "DEP LLC"
type input "06/2025"
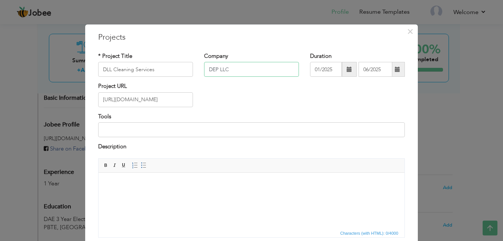
drag, startPoint x: 238, startPoint y: 71, endPoint x: 201, endPoint y: 73, distance: 36.3
click at [204, 73] on input "DEP LLC" at bounding box center [251, 69] width 95 height 15
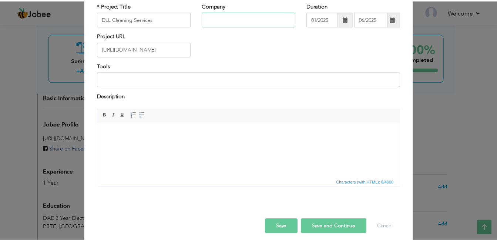
scroll to position [57, 0]
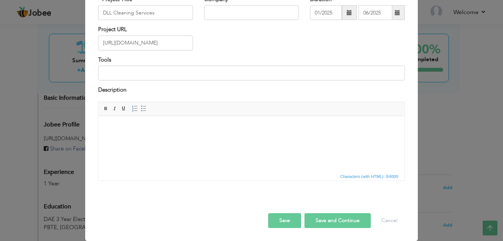
click at [181, 131] on html at bounding box center [251, 126] width 306 height 23
click at [144, 44] on input "[URL][DOMAIN_NAME]" at bounding box center [145, 43] width 95 height 15
click at [168, 123] on body at bounding box center [251, 127] width 291 height 8
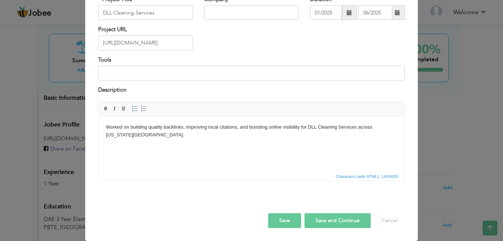
click at [285, 220] on button "Save" at bounding box center [284, 220] width 33 height 15
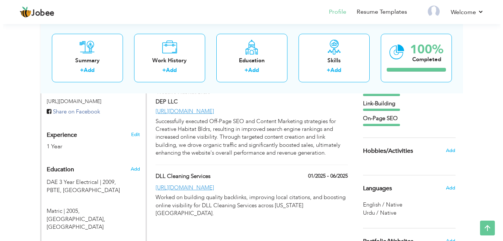
scroll to position [209, 0]
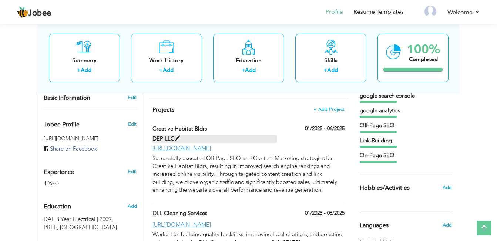
click at [183, 136] on label "DEP LLC" at bounding box center [214, 139] width 124 height 8
type input "Creative Habitat Bldrs"
type input "DEP LLC"
type input "[URL][DOMAIN_NAME]"
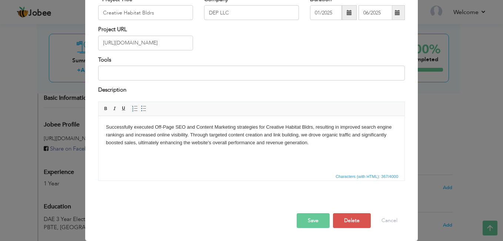
scroll to position [0, 0]
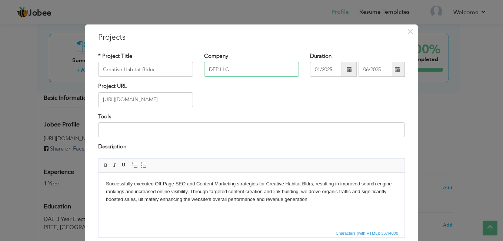
drag, startPoint x: 234, startPoint y: 70, endPoint x: 179, endPoint y: 67, distance: 54.1
click at [179, 67] on div "* Project Title Creative Habitat Bldrs Company DEP LLC Duration 01/2025 06/2025" at bounding box center [252, 67] width 318 height 30
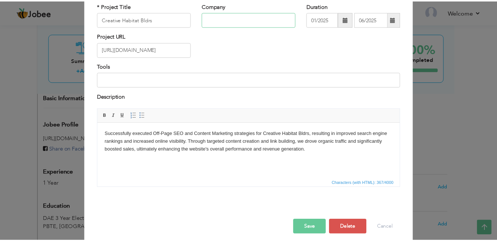
scroll to position [57, 0]
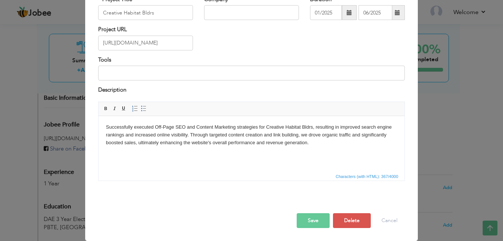
click at [312, 222] on button "Save" at bounding box center [312, 220] width 33 height 15
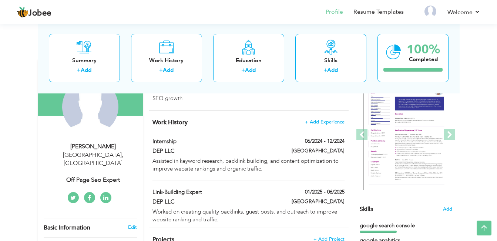
scroll to position [61, 0]
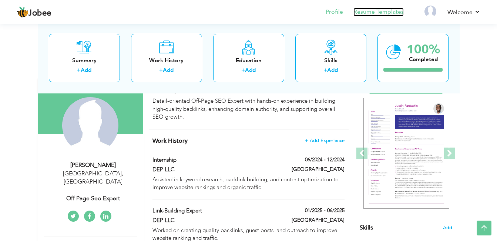
click at [369, 12] on link "Resume Templates" at bounding box center [378, 12] width 50 height 9
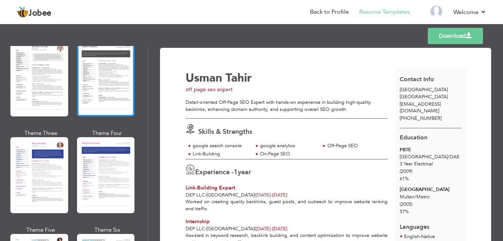
scroll to position [925, 0]
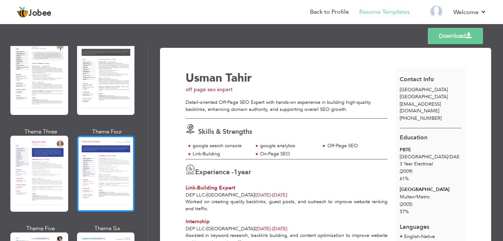
click at [108, 160] on div at bounding box center [106, 173] width 58 height 76
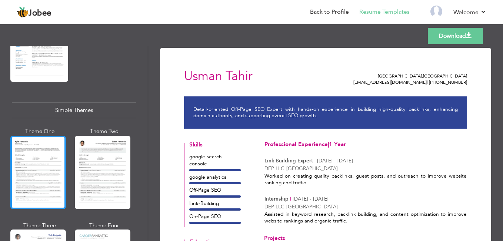
scroll to position [1258, 0]
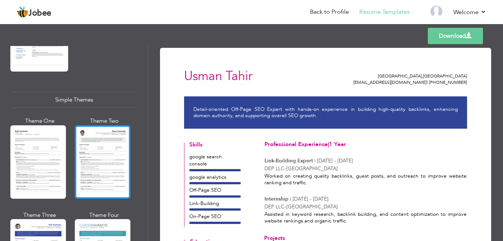
click at [105, 157] on div at bounding box center [103, 161] width 56 height 73
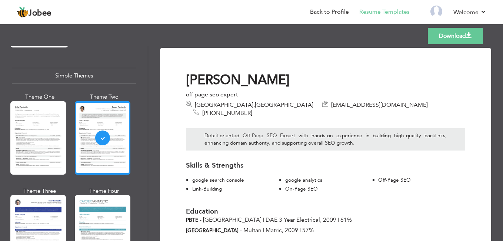
scroll to position [1314, 0]
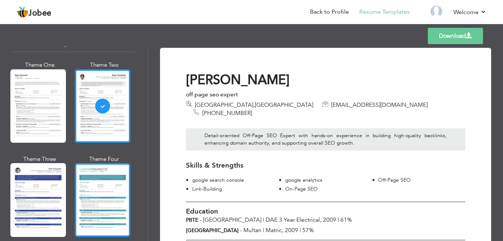
click at [105, 191] on div at bounding box center [103, 199] width 56 height 73
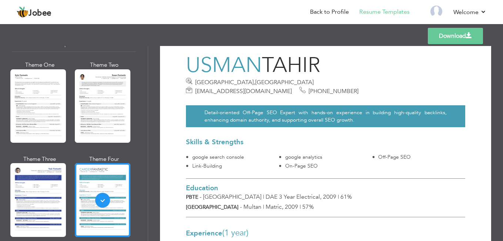
scroll to position [0, 0]
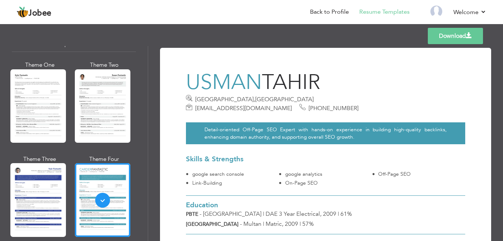
click at [44, 181] on div at bounding box center [38, 199] width 56 height 73
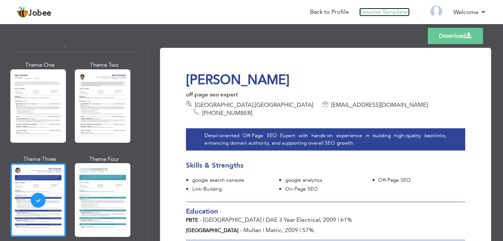
click at [385, 12] on link "Resume Templates" at bounding box center [384, 12] width 50 height 9
click at [329, 16] on link "Back to Profile" at bounding box center [329, 12] width 39 height 9
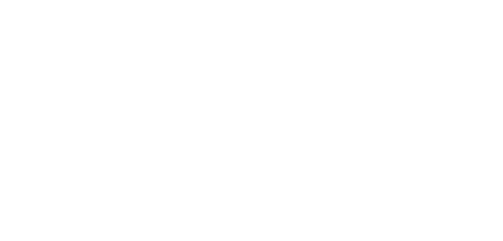
select select "?"
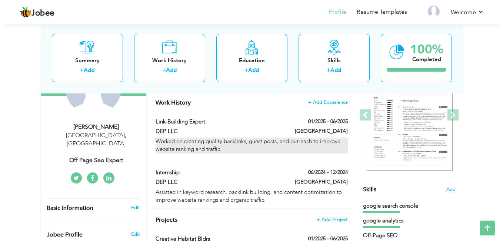
scroll to position [111, 0]
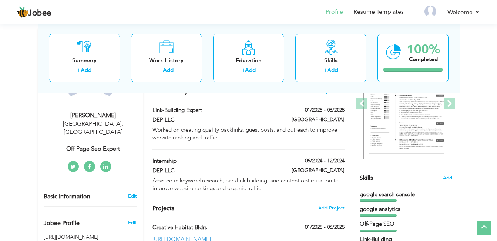
click at [102, 144] on div "off page seo expert" at bounding box center [93, 148] width 99 height 9
type input "Usman"
type input "Tahir"
type input "[PHONE_NUMBER]"
select select "number:166"
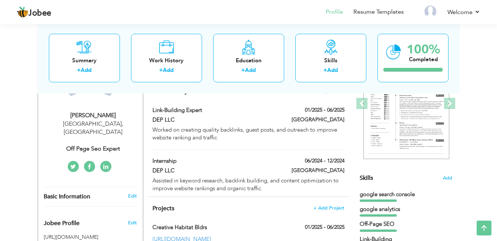
type input "[GEOGRAPHIC_DATA]"
select select "number:3"
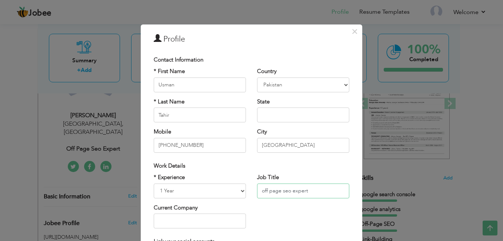
click at [263, 194] on input "off page seo expert" at bounding box center [303, 190] width 92 height 15
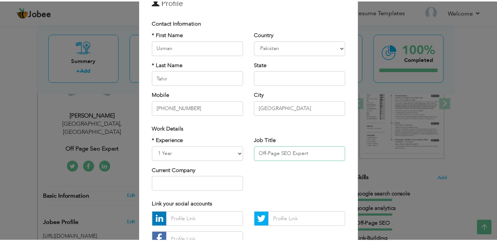
scroll to position [94, 0]
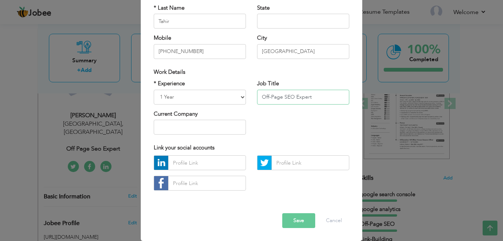
type input "Off-Page SEO Expert"
click at [296, 217] on button "Save" at bounding box center [298, 220] width 33 height 15
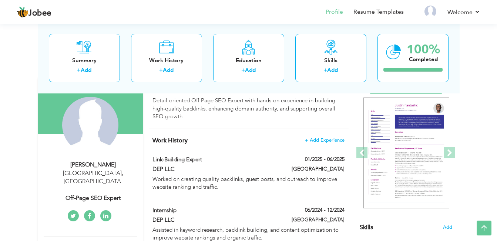
scroll to position [61, 0]
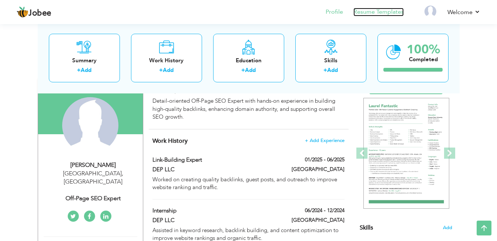
click at [378, 12] on link "Resume Templates" at bounding box center [378, 12] width 50 height 9
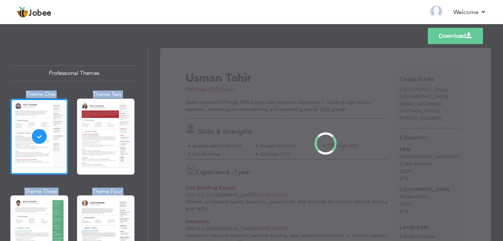
drag, startPoint x: 146, startPoint y: 64, endPoint x: 158, endPoint y: 228, distance: 164.0
click at [158, 228] on div "Professional Themes Theme One Theme Two Theme Three Theme Four" at bounding box center [251, 143] width 503 height 195
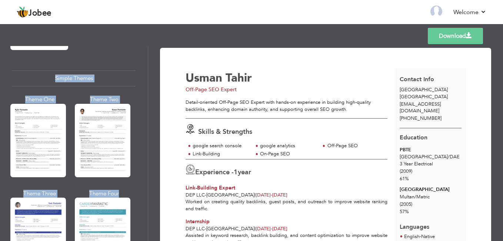
scroll to position [1314, 0]
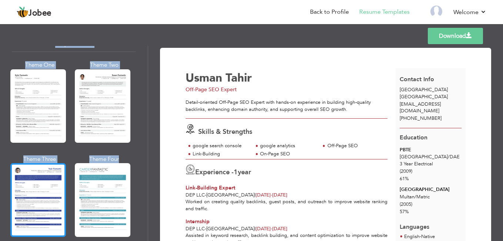
click at [47, 192] on div at bounding box center [38, 199] width 56 height 73
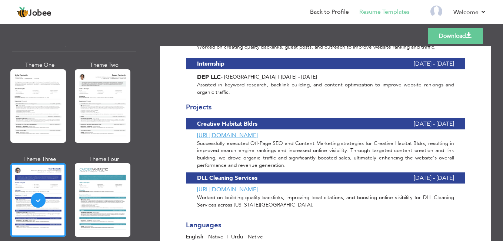
scroll to position [210, 0]
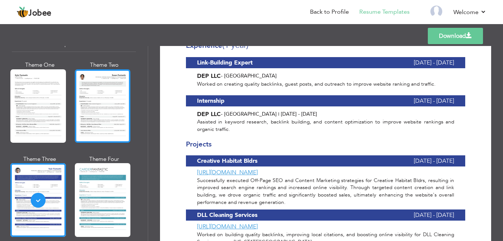
click at [107, 100] on div at bounding box center [103, 105] width 56 height 73
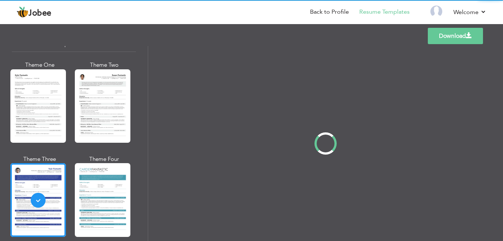
scroll to position [0, 0]
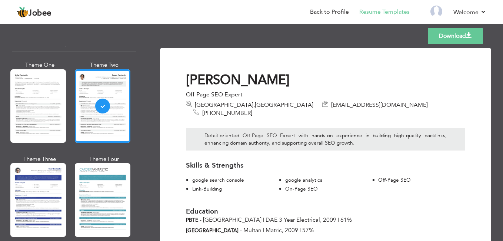
click at [35, 98] on div at bounding box center [38, 105] width 56 height 73
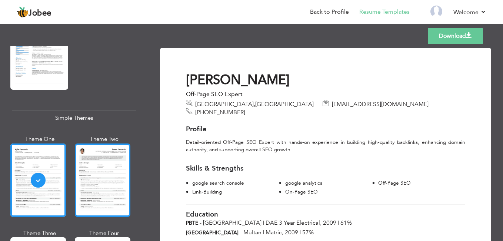
click at [100, 159] on div at bounding box center [103, 179] width 56 height 73
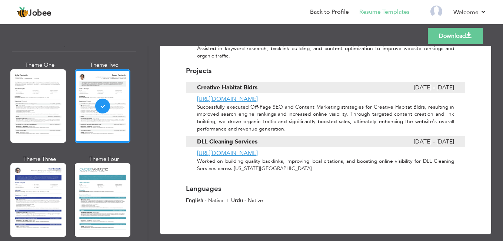
scroll to position [288, 0]
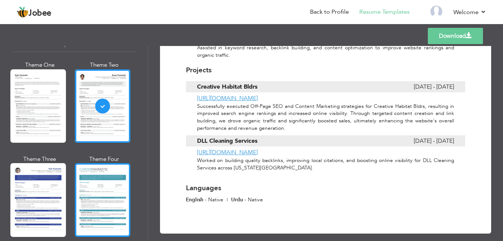
click at [100, 164] on div at bounding box center [103, 199] width 56 height 73
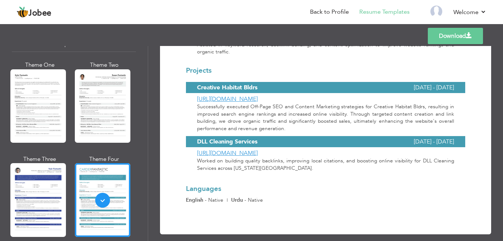
scroll to position [285, 0]
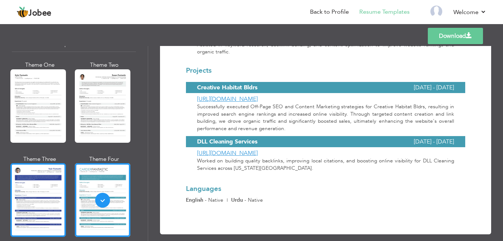
click at [42, 188] on div at bounding box center [38, 199] width 56 height 73
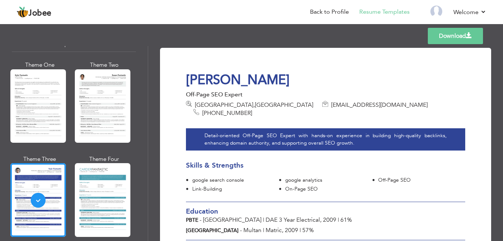
click at [448, 36] on link "Download" at bounding box center [454, 36] width 55 height 16
